Goal: Transaction & Acquisition: Purchase product/service

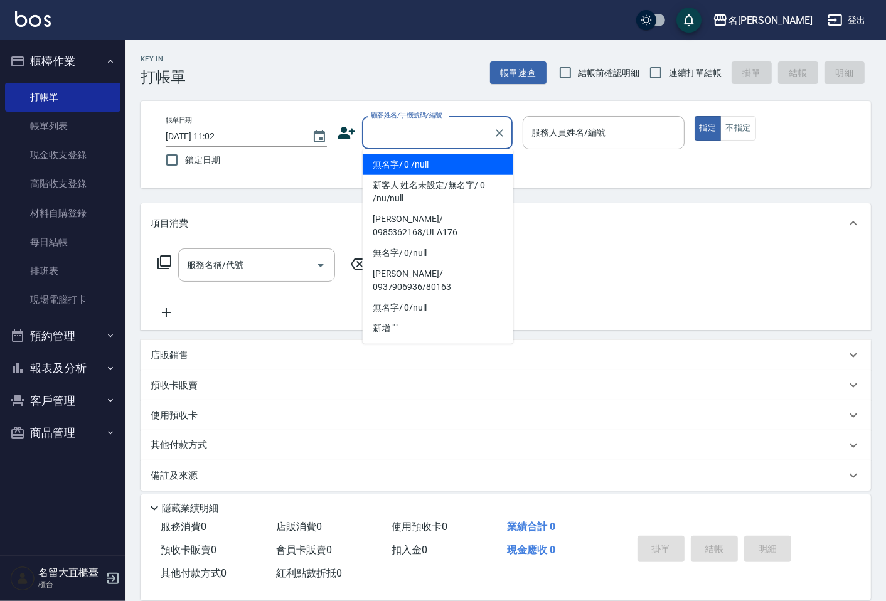
click at [413, 161] on li "無名字/ 0 /null" at bounding box center [438, 164] width 151 height 21
type input "無名字/ 0 /null"
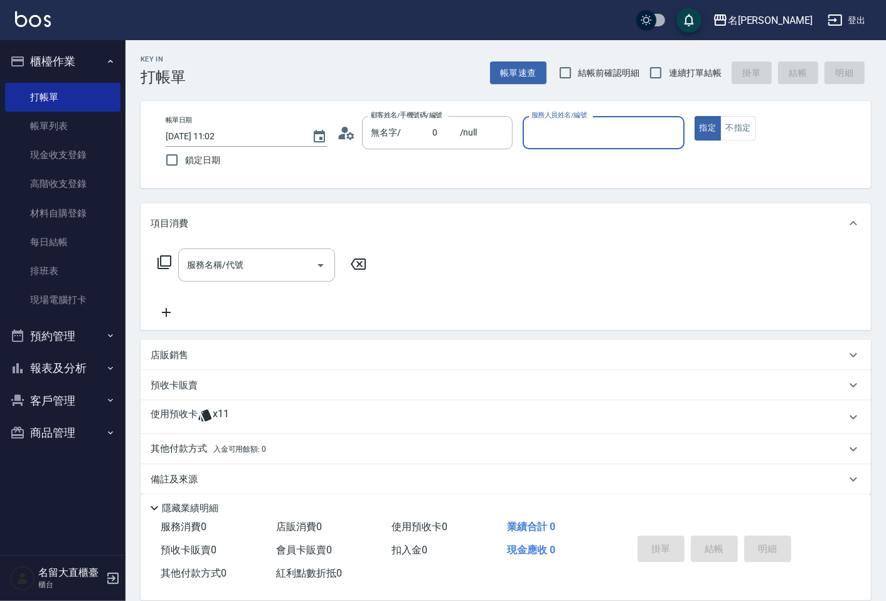
click at [600, 124] on input "服務人員姓名/編號" at bounding box center [604, 133] width 150 height 22
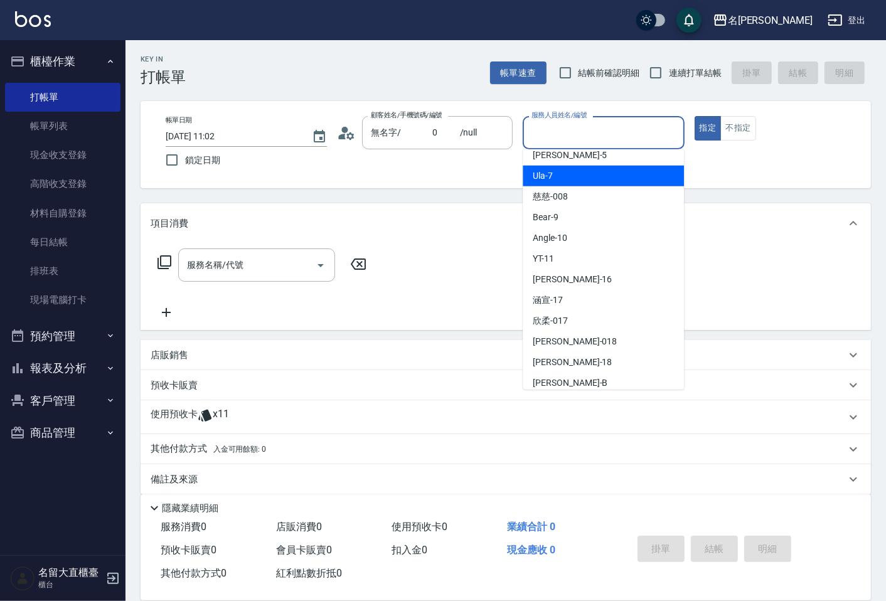
scroll to position [139, 0]
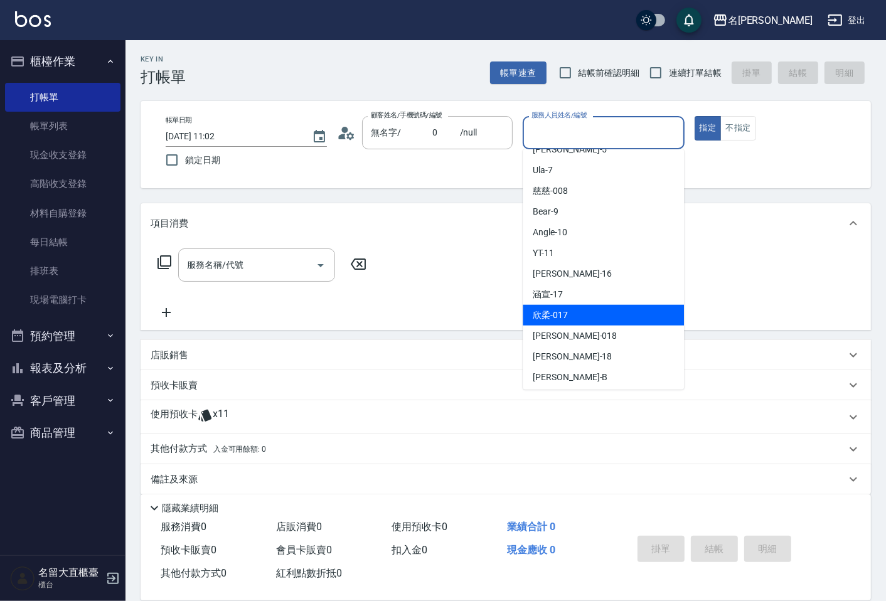
click at [569, 318] on div "欣柔 -017" at bounding box center [603, 315] width 161 height 21
type input "欣柔-017"
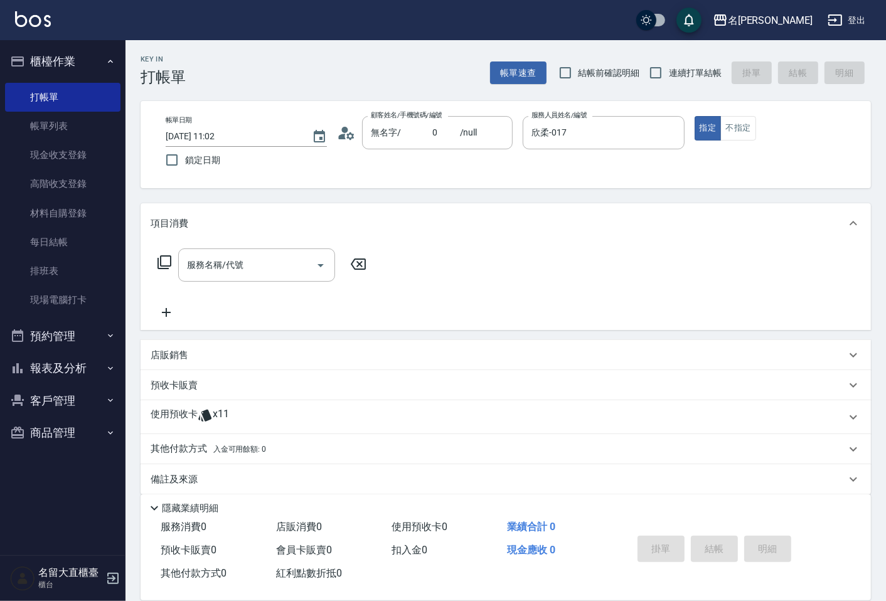
click at [234, 282] on div "服務名稱/代號 服務名稱/代號" at bounding box center [262, 285] width 223 height 72
click at [230, 262] on input "服務名稱/代號" at bounding box center [247, 265] width 127 height 22
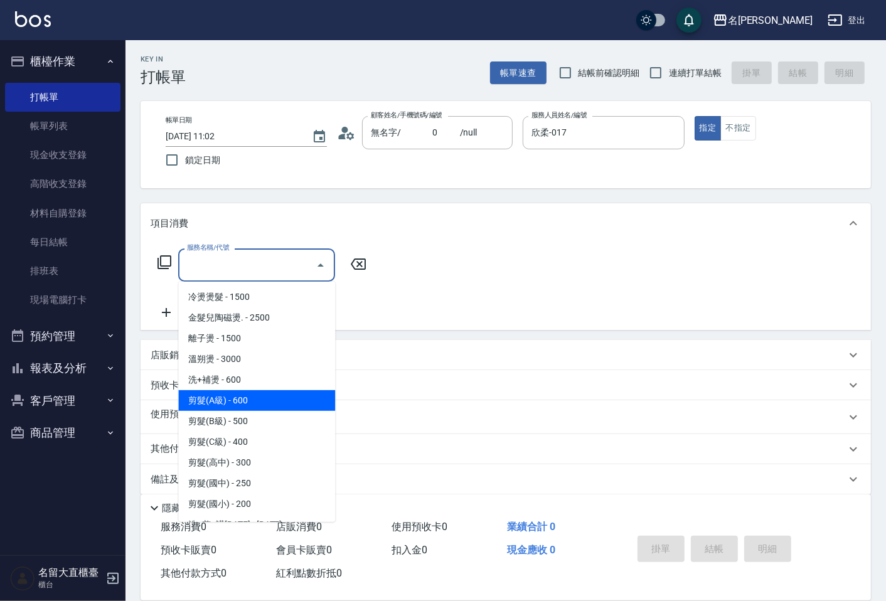
scroll to position [209, 0]
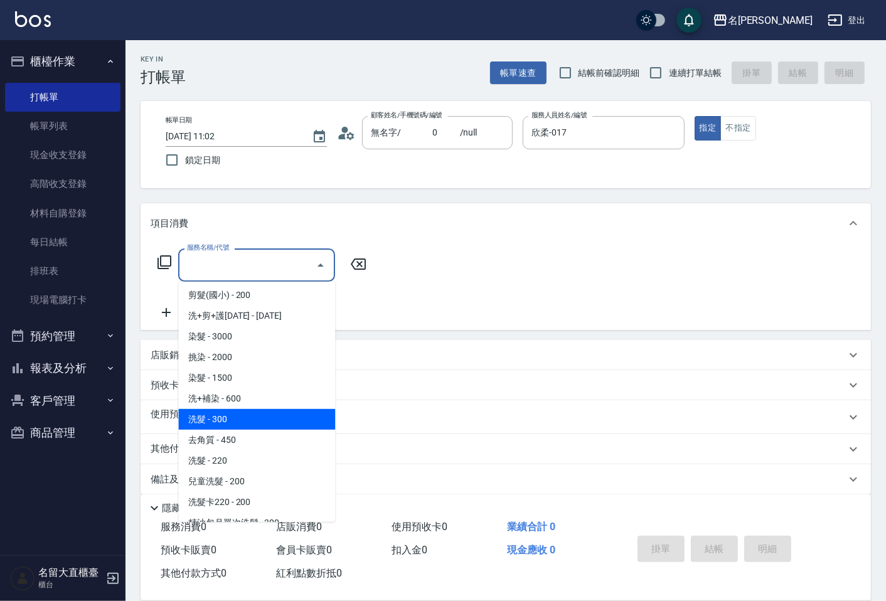
click at [237, 417] on span "洗髮 - 300" at bounding box center [256, 419] width 157 height 21
type input "洗髮(500)"
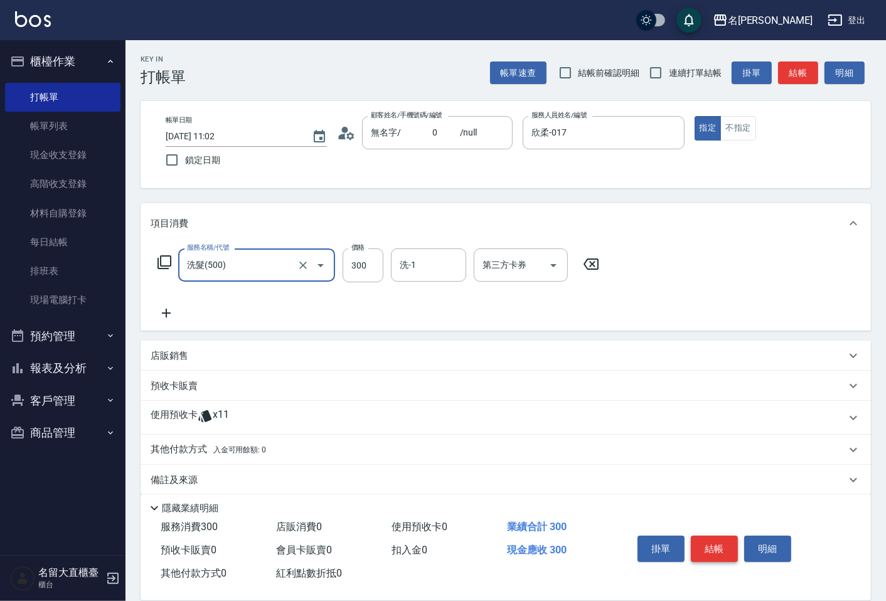
click at [719, 539] on button "結帳" at bounding box center [714, 549] width 47 height 26
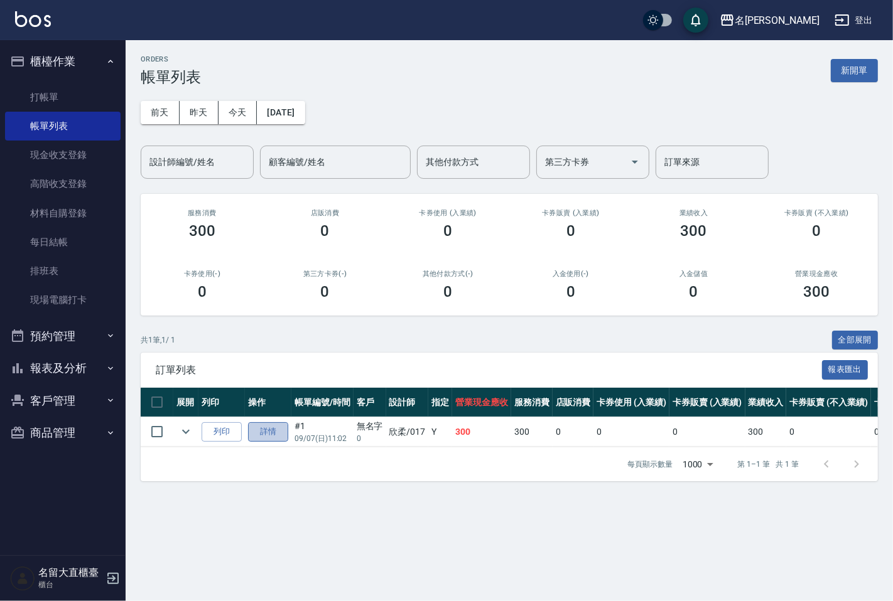
click at [252, 429] on link "詳情" at bounding box center [268, 431] width 40 height 19
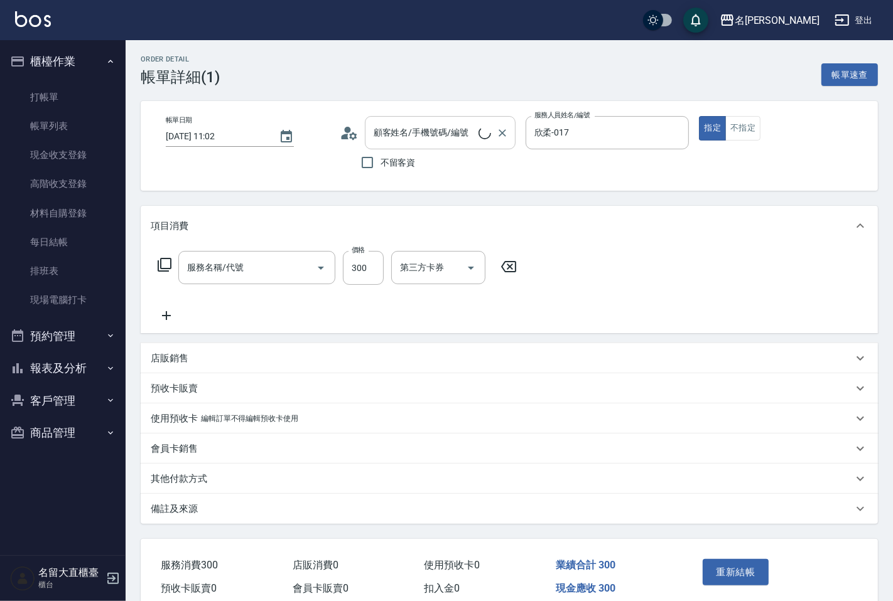
type input "[DATE] 11:02"
type input "欣柔-017"
type input "無名字/ 0 /null"
type input "洗髮(500)"
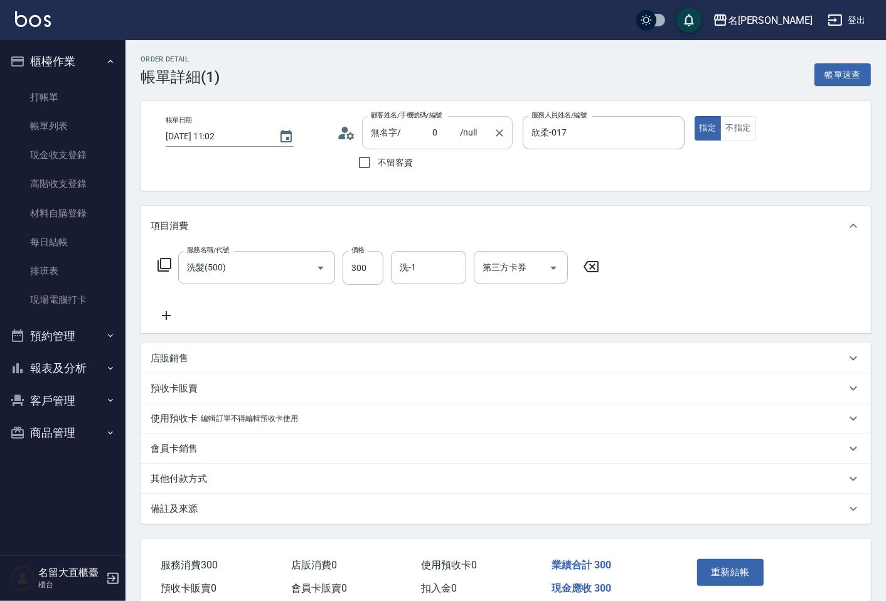
click at [431, 132] on input "無名字/ 0 /null" at bounding box center [428, 133] width 121 height 22
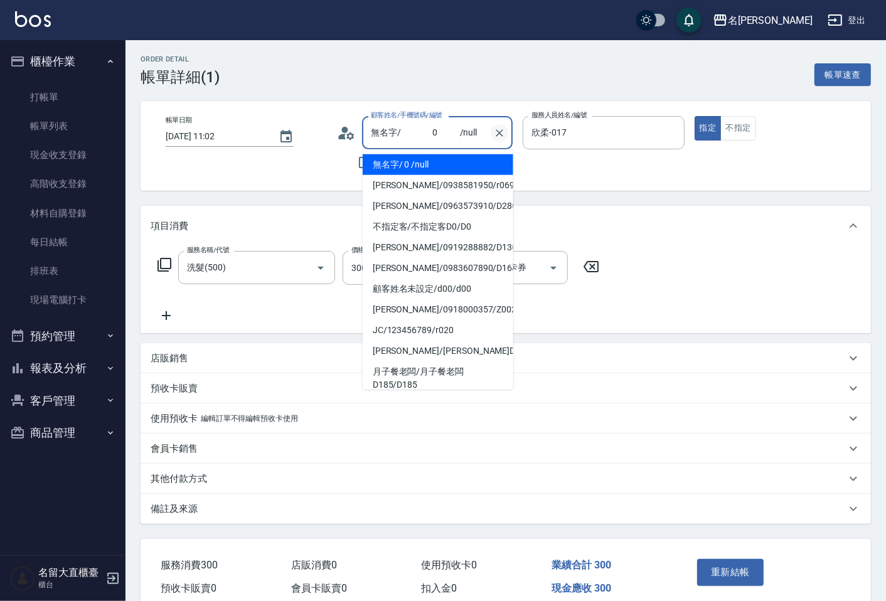
click at [504, 132] on icon "Clear" at bounding box center [499, 133] width 13 height 13
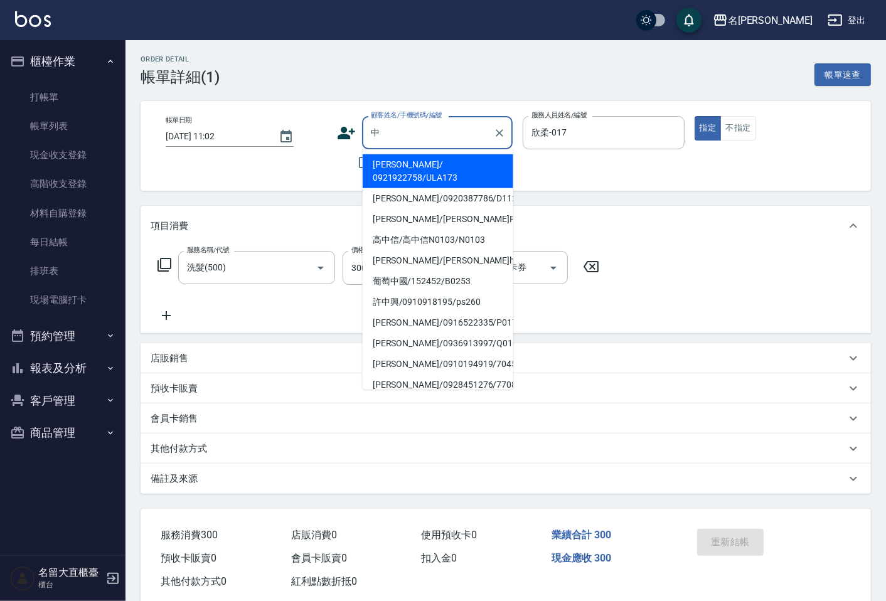
click at [404, 167] on li "[PERSON_NAME]/ 0921922758/ULA173" at bounding box center [438, 171] width 151 height 34
type input "[PERSON_NAME]/ 0921922758/ULA173"
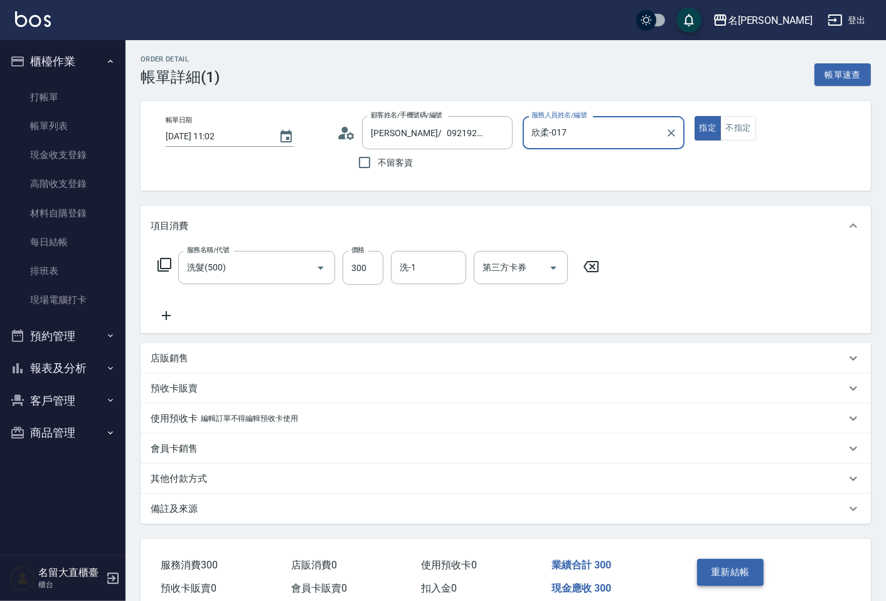
click at [726, 578] on button "重新結帳" at bounding box center [730, 572] width 67 height 26
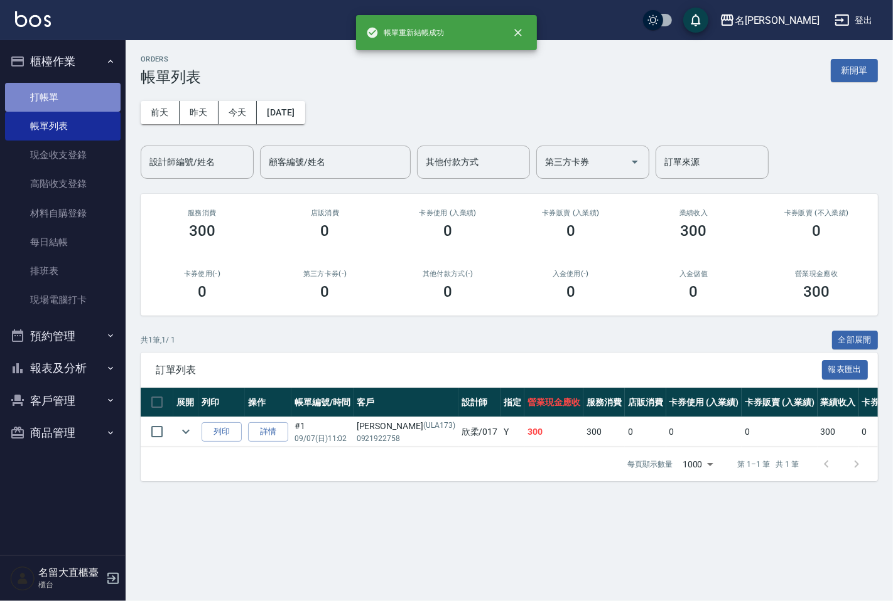
click at [65, 95] on link "打帳單" at bounding box center [63, 97] width 116 height 29
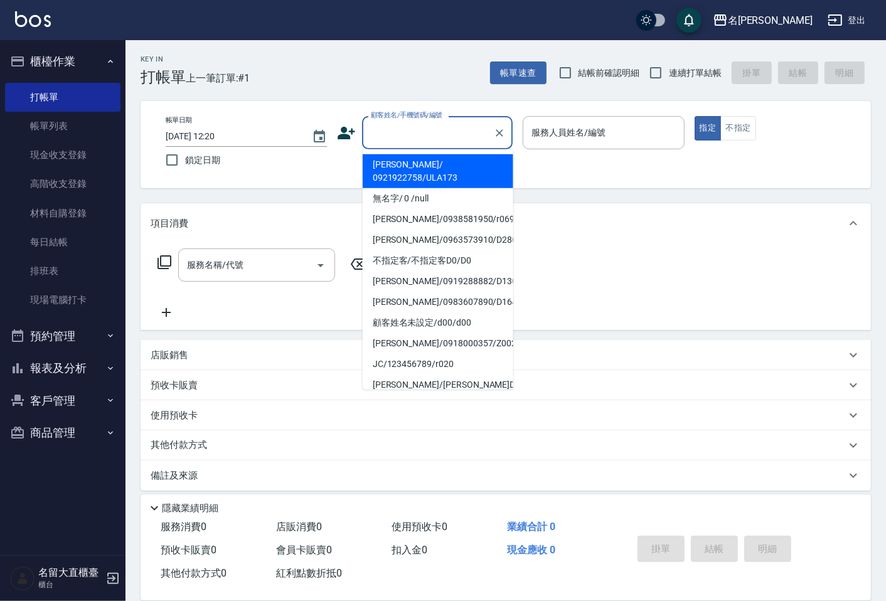
click at [385, 141] on input "顧客姓名/手機號碼/編號" at bounding box center [428, 133] width 121 height 22
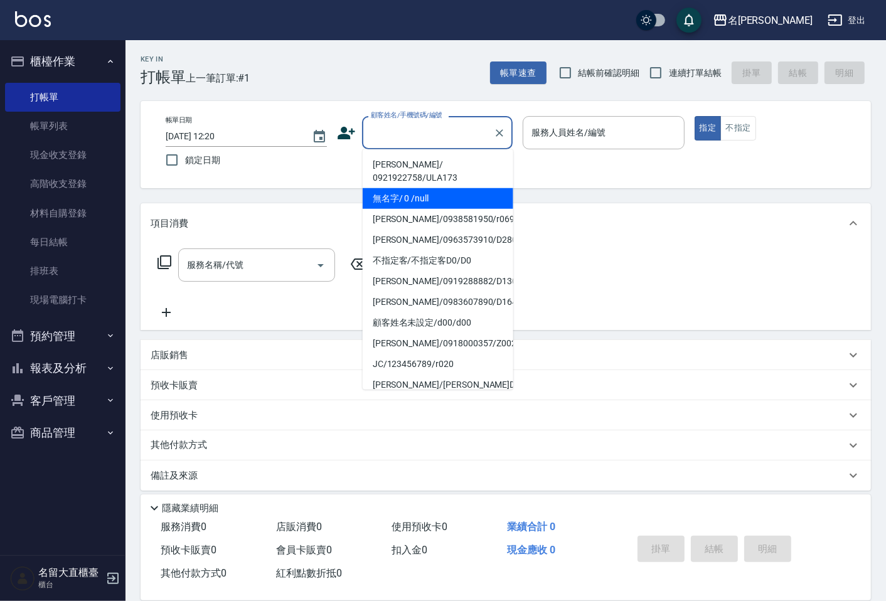
click at [397, 188] on li "無名字/ 0 /null" at bounding box center [438, 198] width 151 height 21
type input "無名字/ 0 /null"
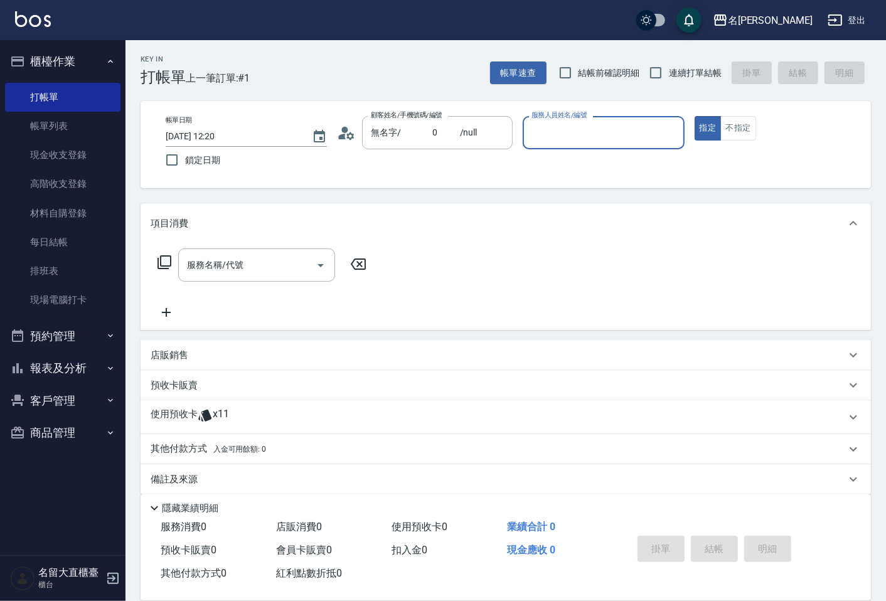
click at [545, 144] on div "服務人員姓名/編號" at bounding box center [603, 132] width 161 height 33
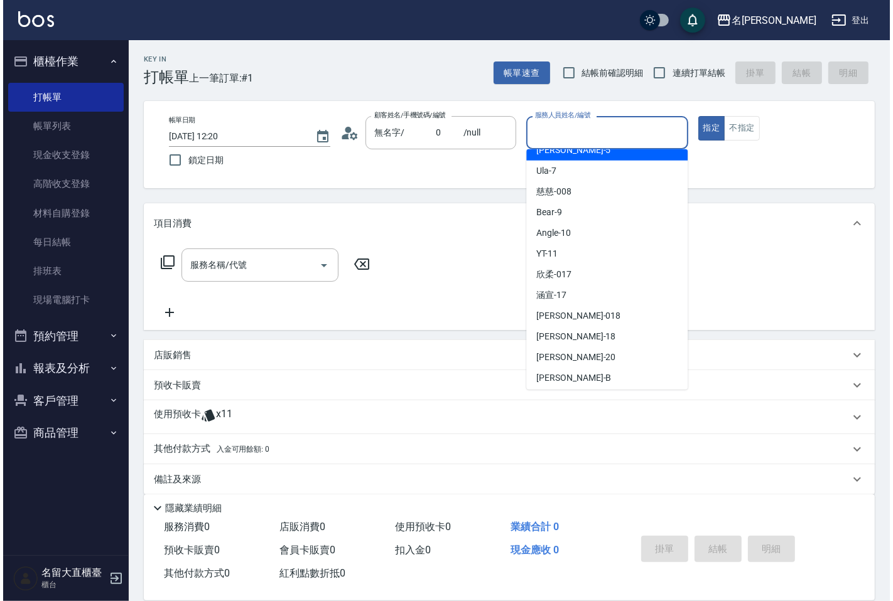
scroll to position [183, 0]
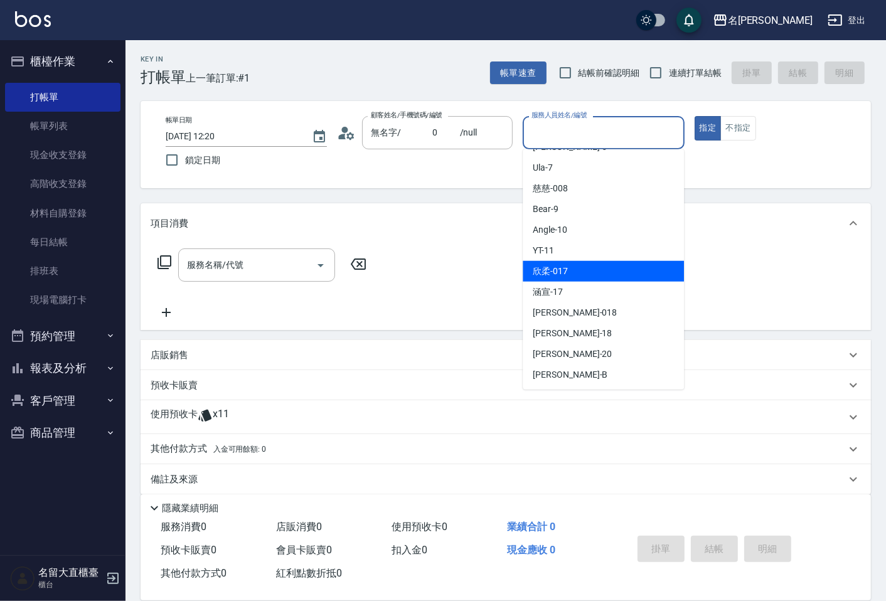
click at [562, 274] on span "欣柔 -017" at bounding box center [550, 271] width 35 height 13
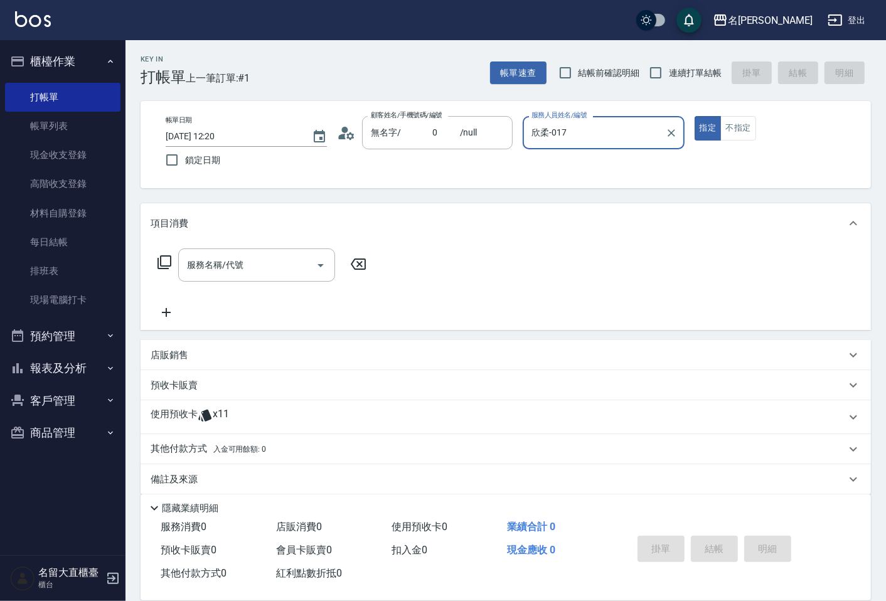
type input "欣柔-017"
click at [738, 119] on button "不指定" at bounding box center [738, 128] width 35 height 24
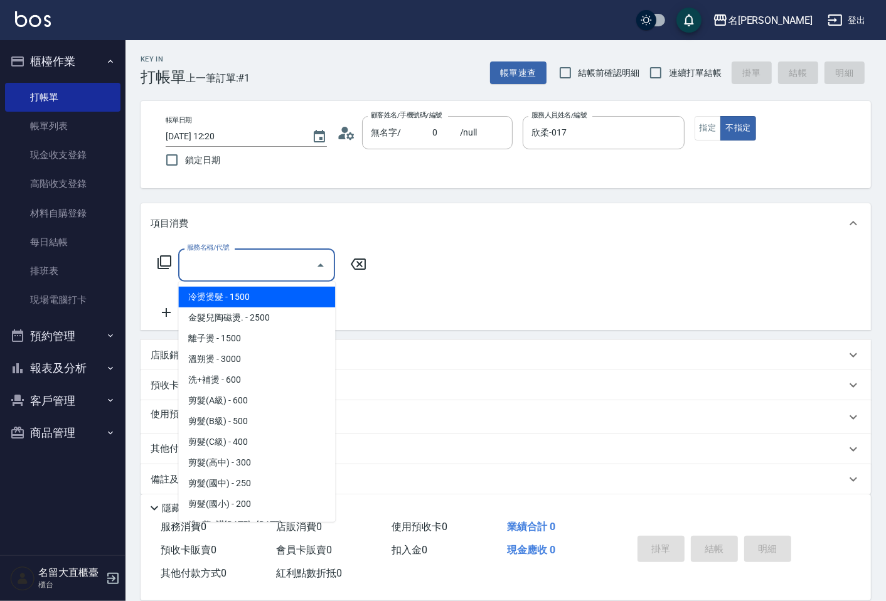
click at [286, 254] on input "服務名稱/代號" at bounding box center [247, 265] width 127 height 22
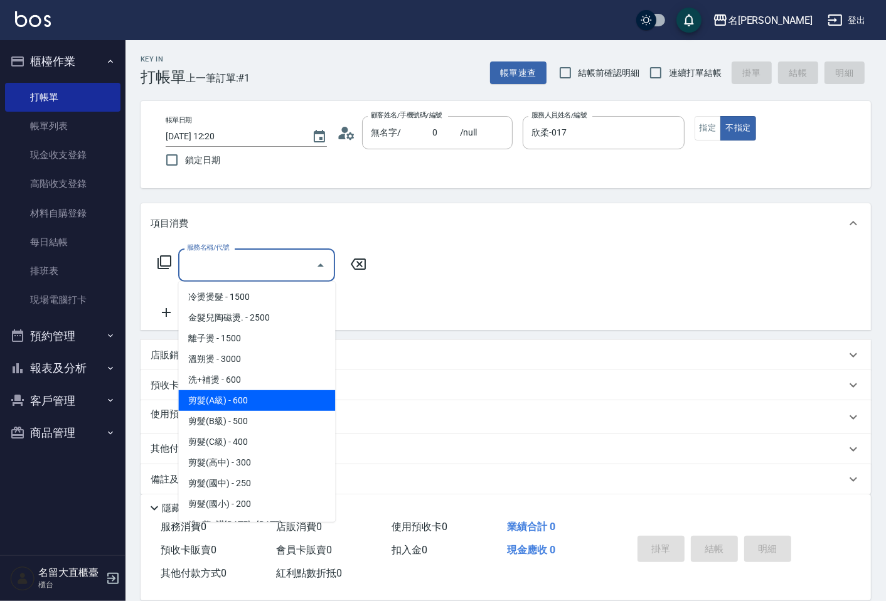
click at [241, 404] on span "剪髮(A級) - 600" at bounding box center [256, 400] width 157 height 21
type input "剪髮(A級)(301)"
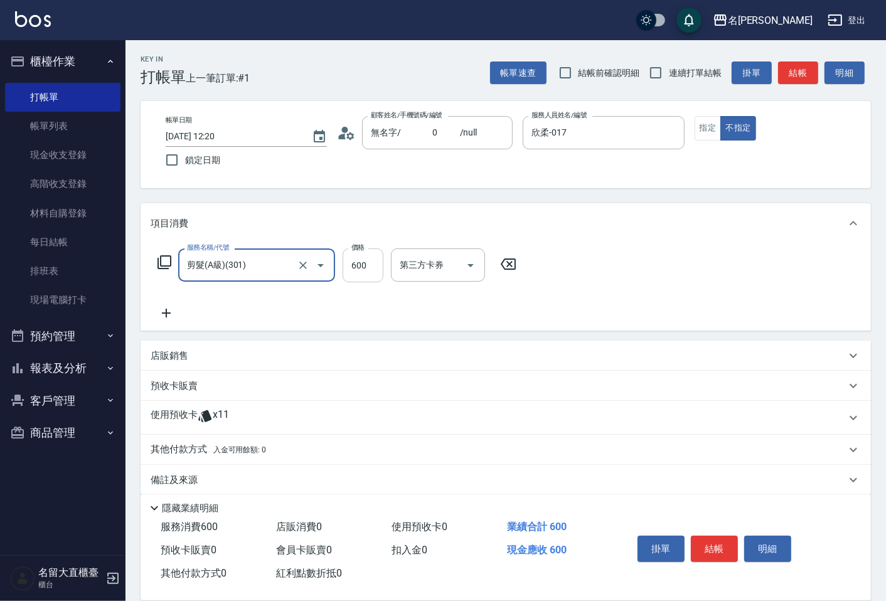
click at [368, 269] on input "600" at bounding box center [363, 266] width 41 height 34
type input "150"
click at [711, 531] on div "掛單 結帳 明細" at bounding box center [715, 551] width 164 height 40
click at [711, 536] on button "結帳" at bounding box center [714, 549] width 47 height 26
